Goal: Check status: Check status

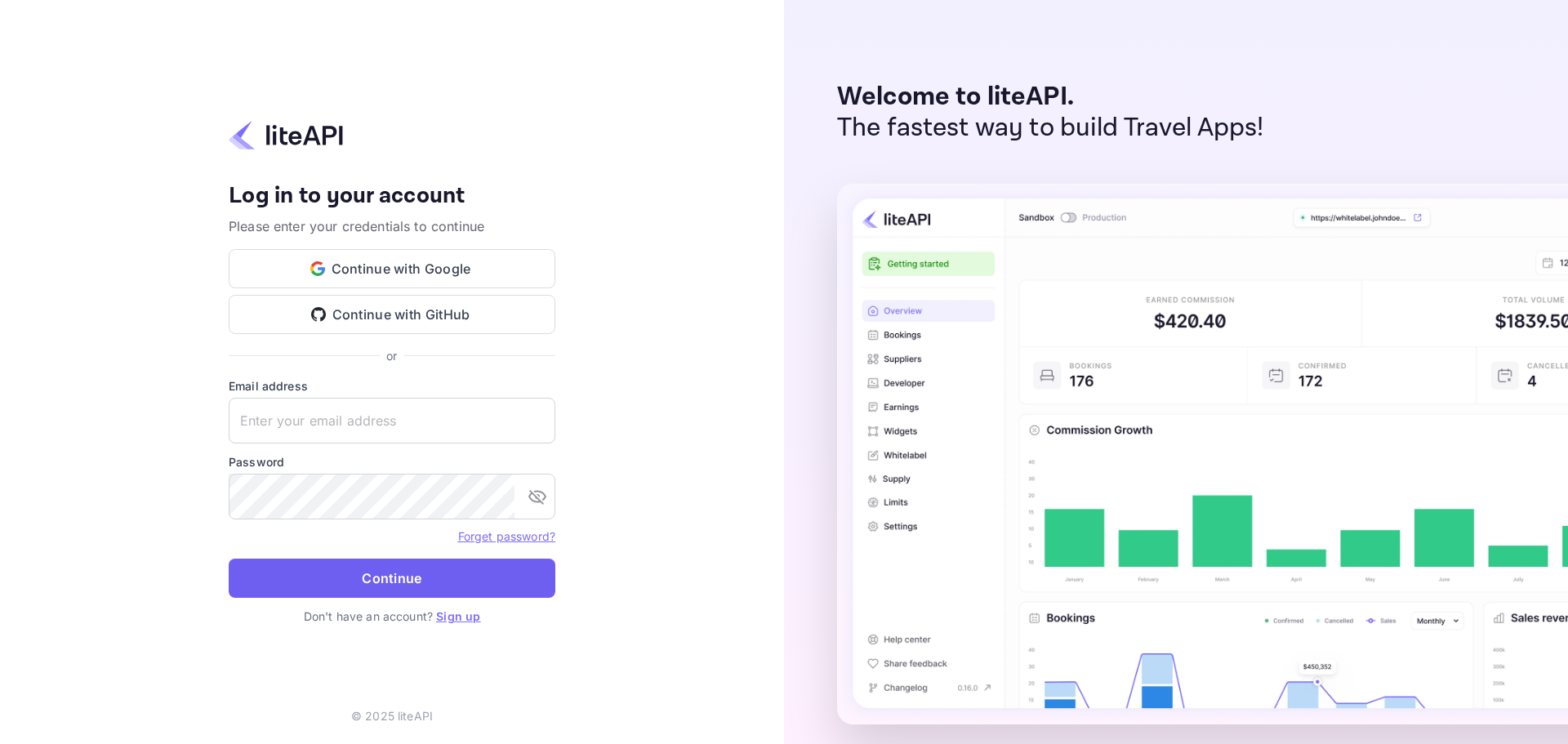
type input "[EMAIL_ADDRESS][DOMAIN_NAME]"
click at [363, 573] on button "Continue" at bounding box center [391, 577] width 327 height 39
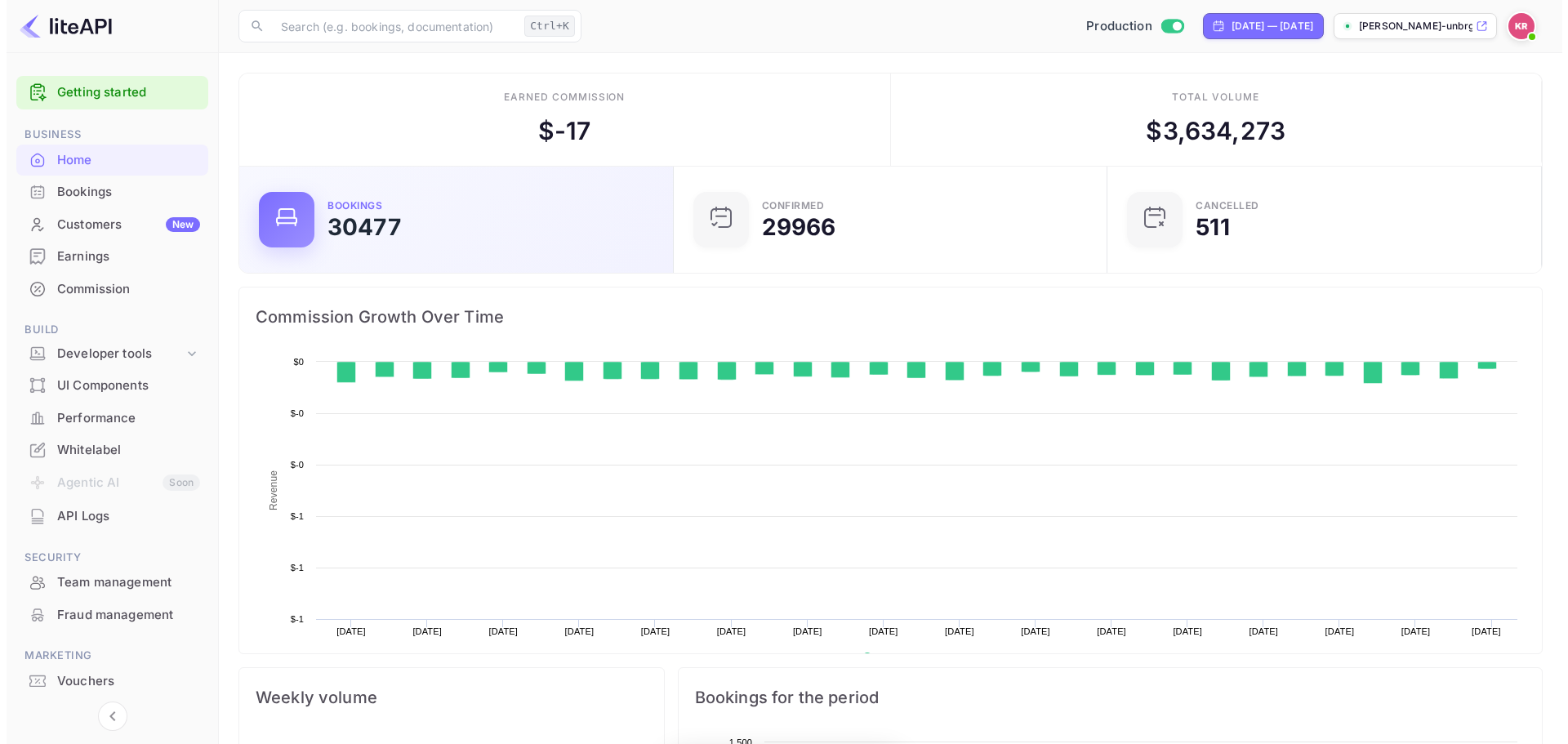
scroll to position [253, 411]
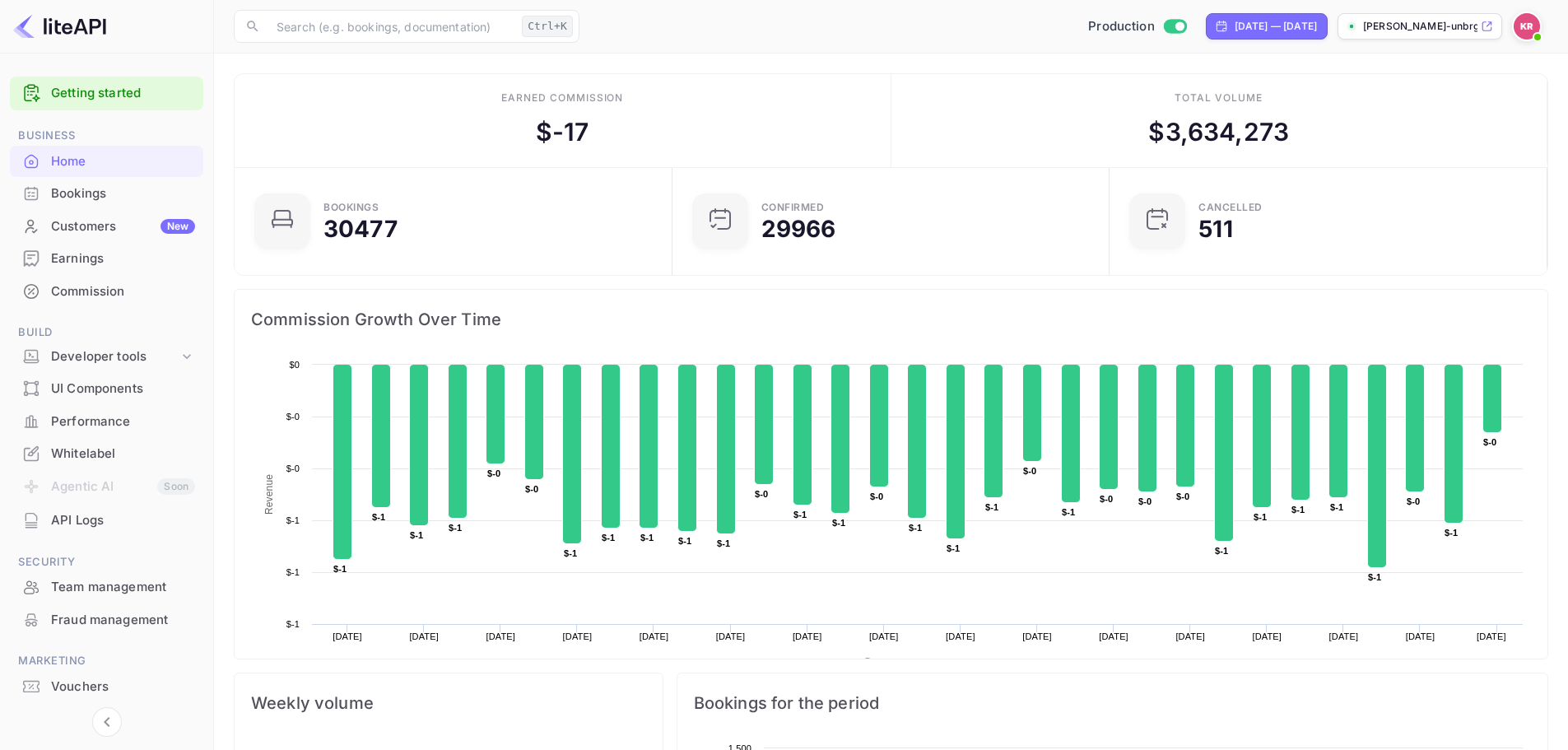
drag, startPoint x: 166, startPoint y: 194, endPoint x: 275, endPoint y: 194, distance: 109.0
click at [166, 194] on div "Bookings" at bounding box center [123, 194] width 144 height 19
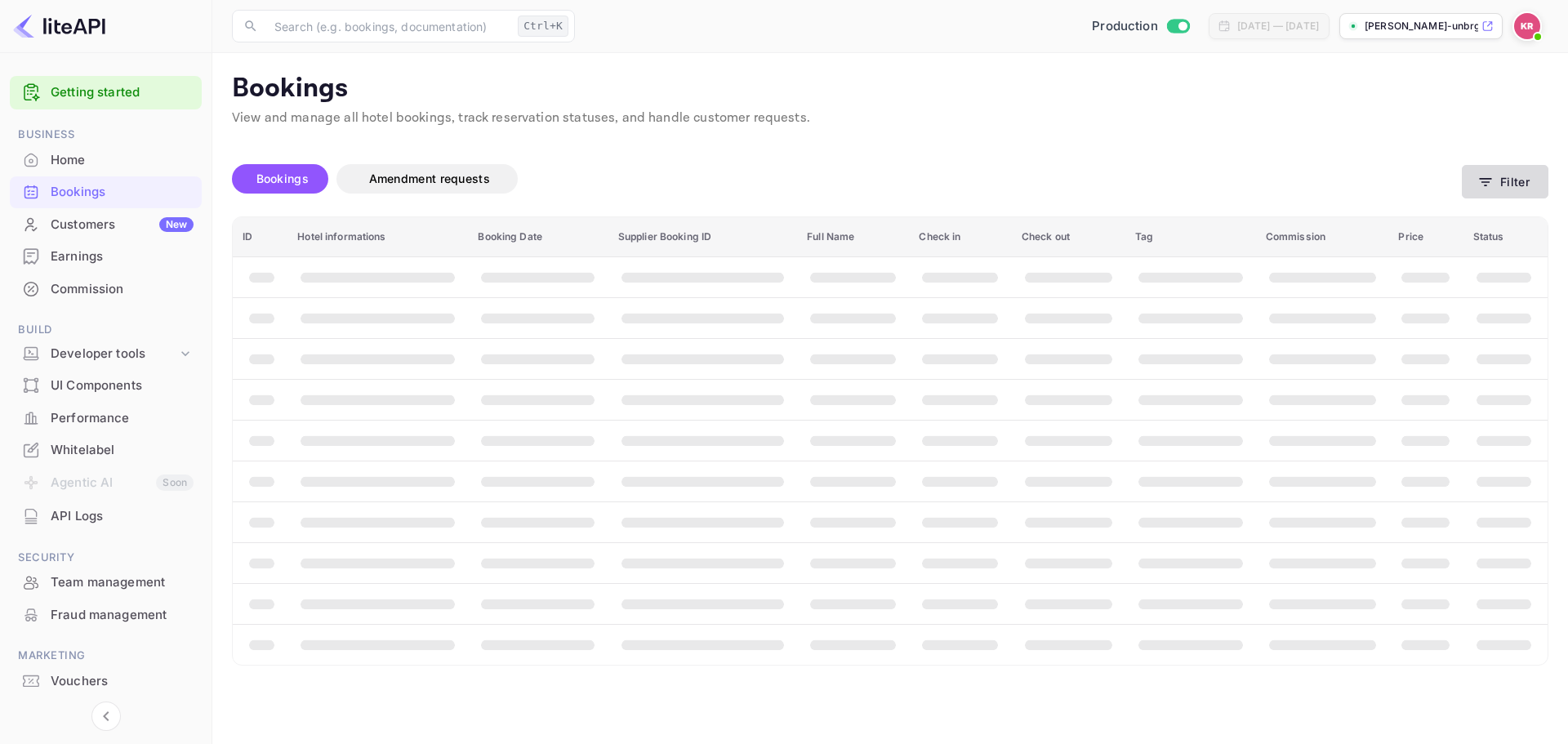
click at [1515, 171] on button "Filter" at bounding box center [1505, 181] width 86 height 34
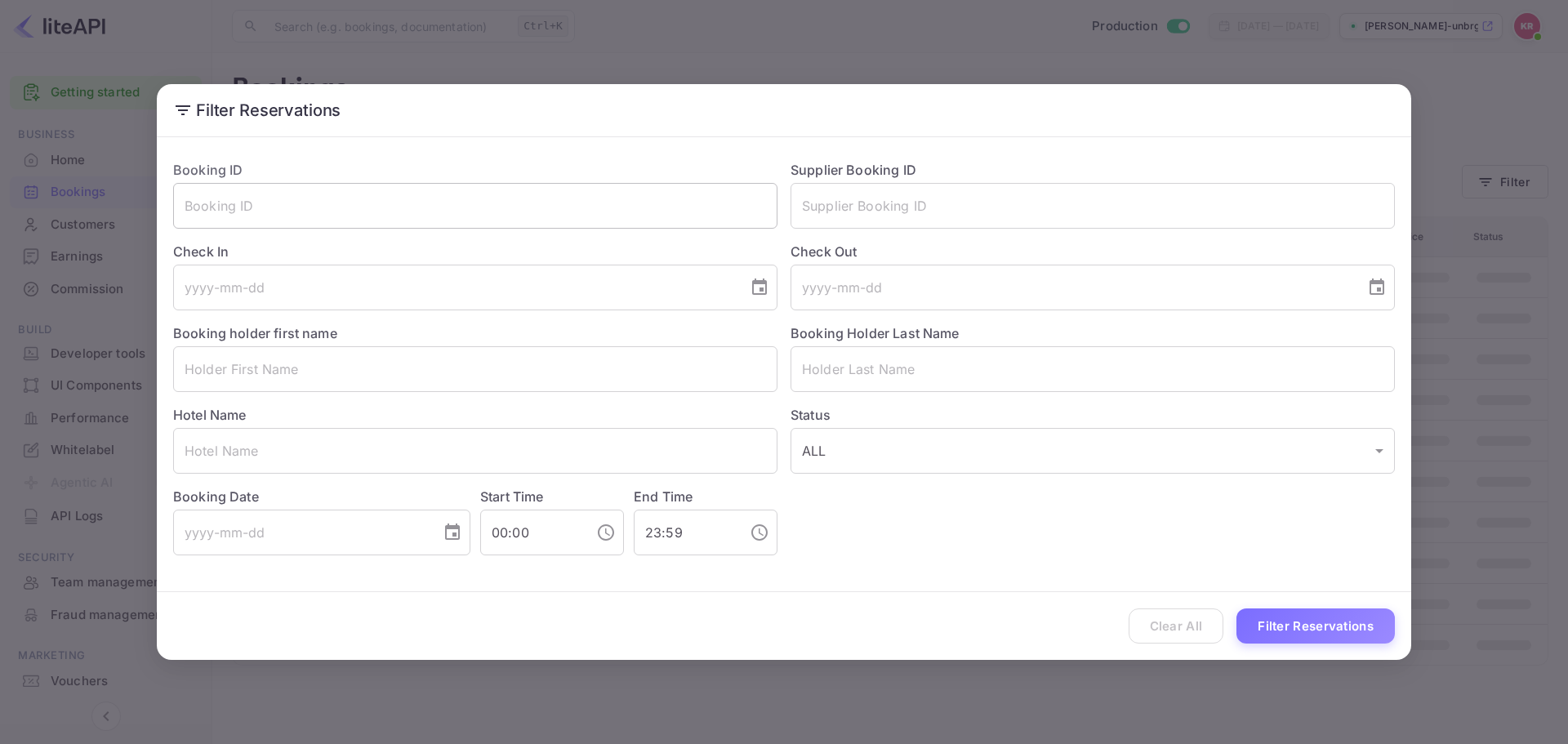
click at [473, 212] on input "text" at bounding box center [475, 206] width 604 height 46
paste input "SeH5Z5aRK"
type input "SeH5Z5aRK"
click at [1304, 645] on div "Clear All Filter Reservations" at bounding box center [784, 625] width 1254 height 68
click at [1308, 639] on button "Filter Reservations" at bounding box center [1315, 625] width 158 height 35
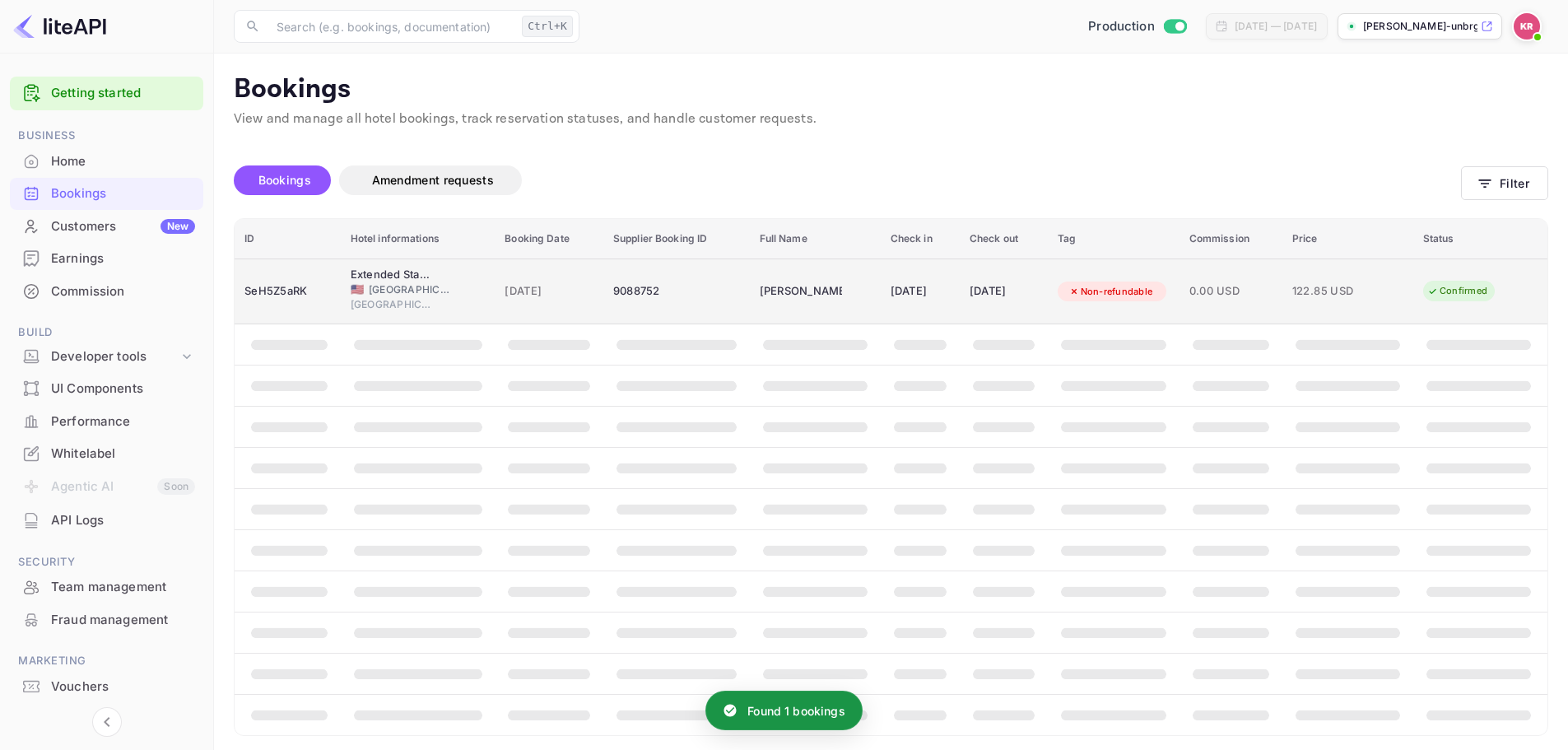
click at [434, 283] on span "[GEOGRAPHIC_DATA]" at bounding box center [409, 289] width 82 height 14
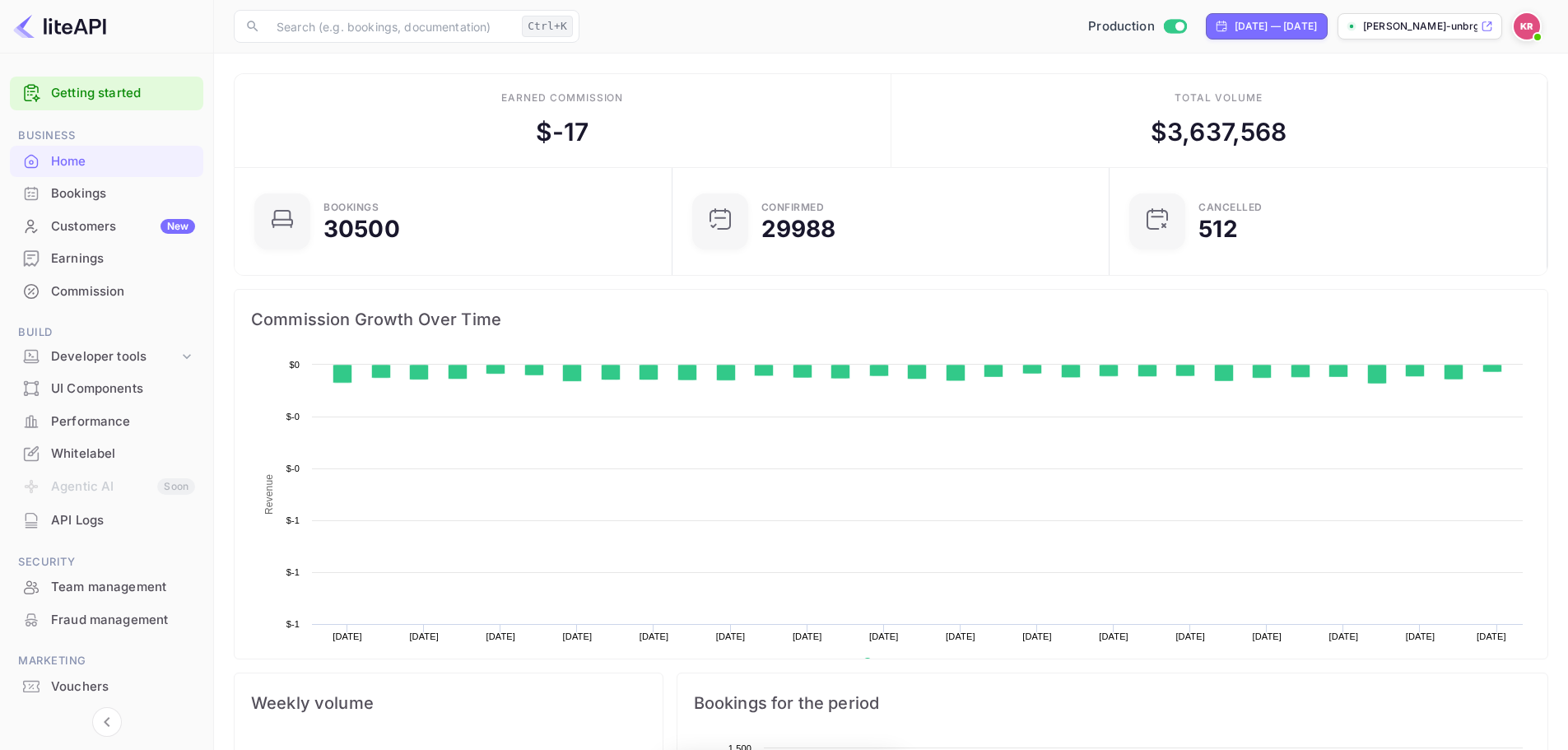
click at [108, 202] on div "Bookings" at bounding box center [123, 194] width 144 height 19
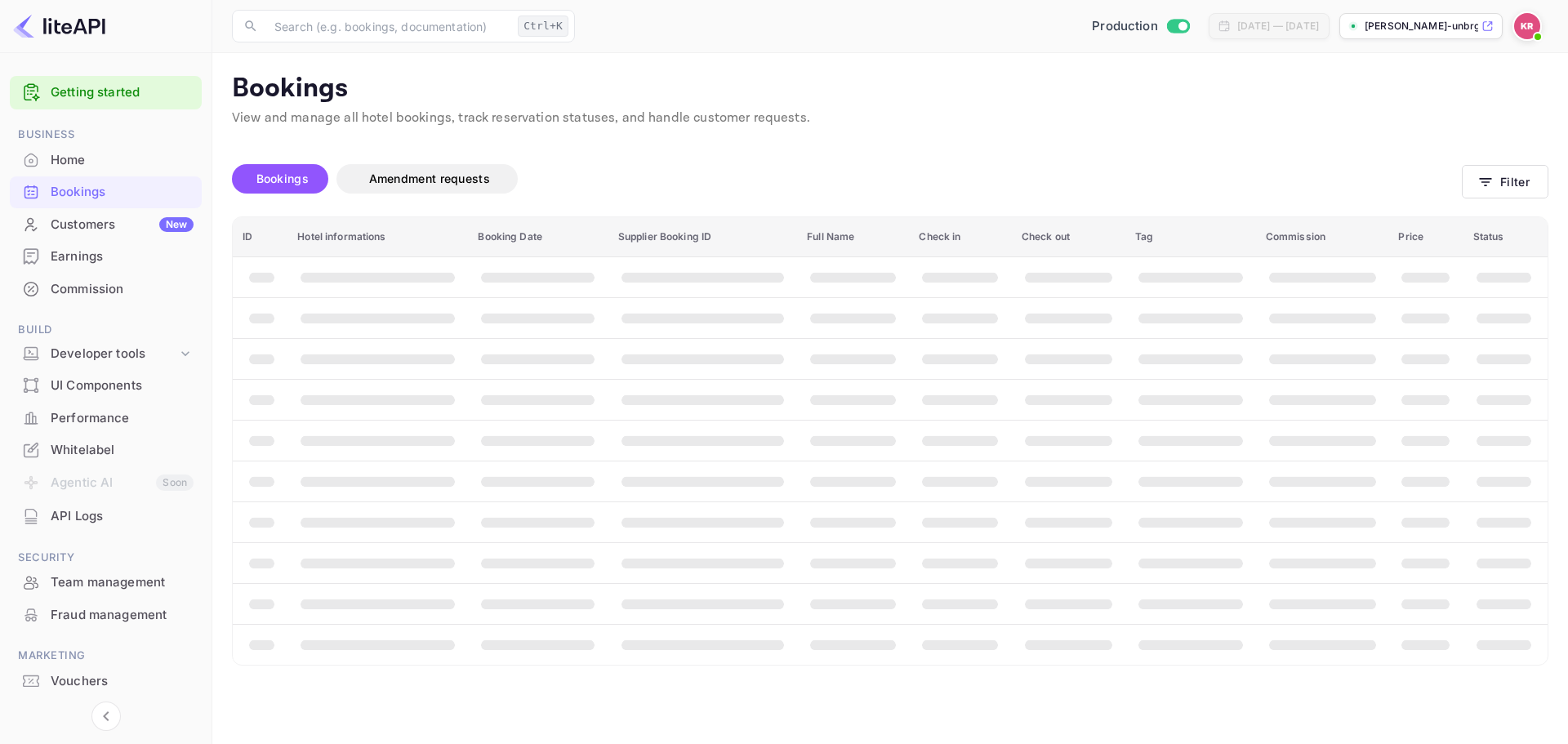
click at [274, 175] on span "Bookings" at bounding box center [282, 178] width 52 height 13
click at [1500, 184] on button "Filter" at bounding box center [1505, 181] width 86 height 34
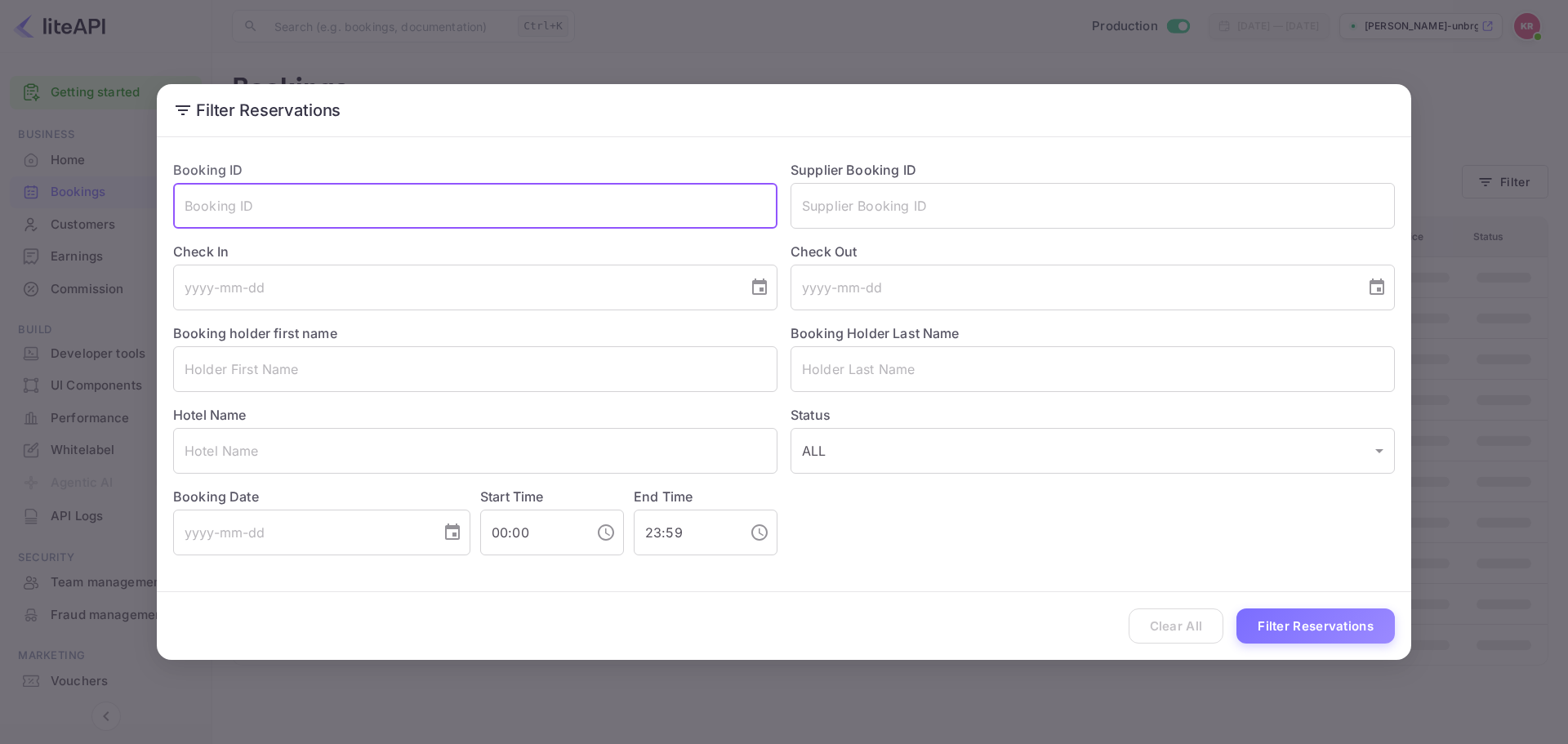
click at [512, 184] on input "text" at bounding box center [475, 206] width 604 height 46
paste input "q6EkzOI9v"
type input "q6EkzOI9v"
click at [1352, 619] on button "Filter Reservations" at bounding box center [1315, 625] width 158 height 35
